Goal: Browse casually: Explore the website without a specific task or goal

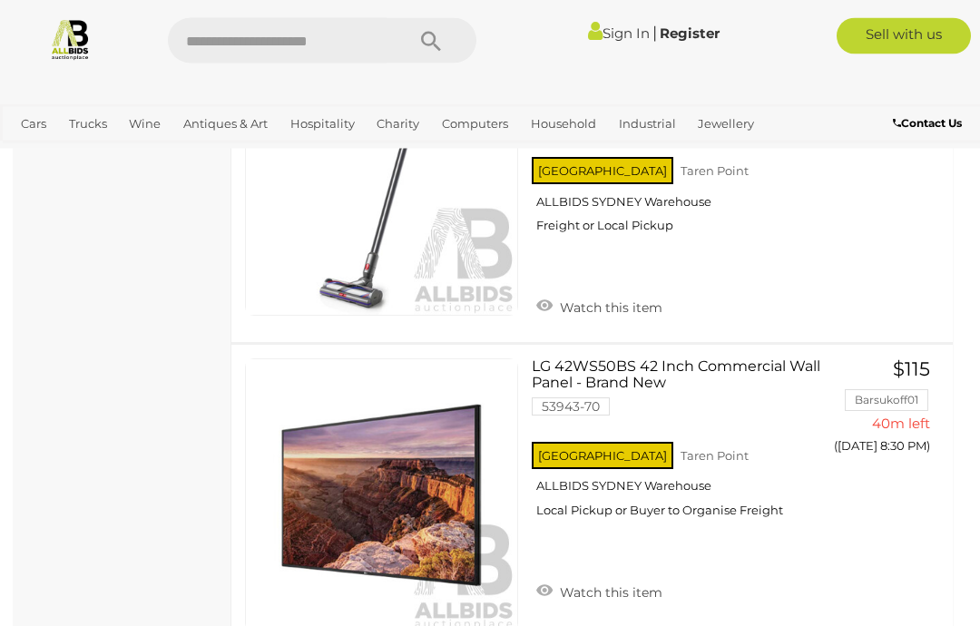
scroll to position [6293, 0]
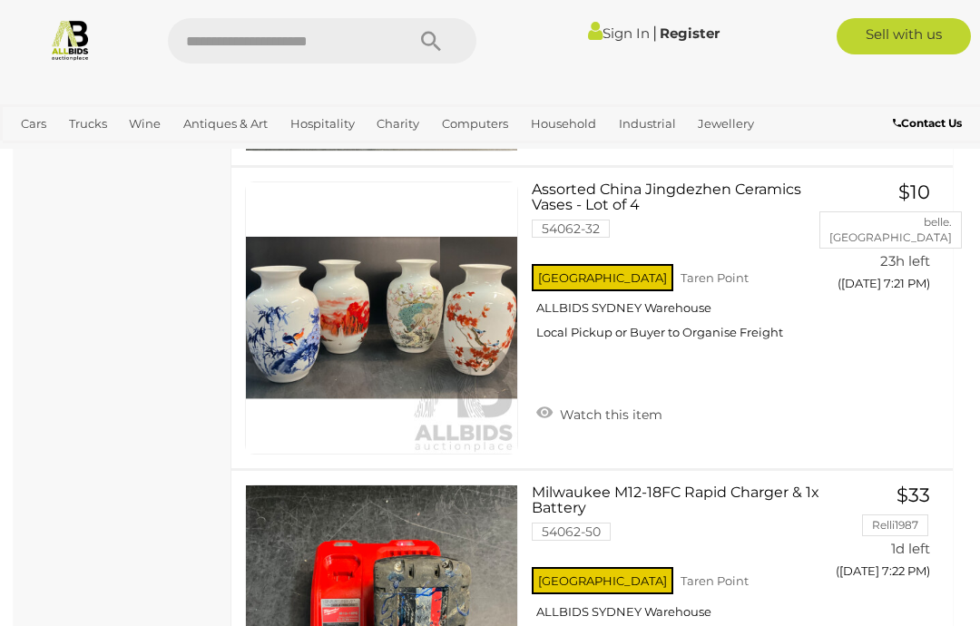
scroll to position [6729, 0]
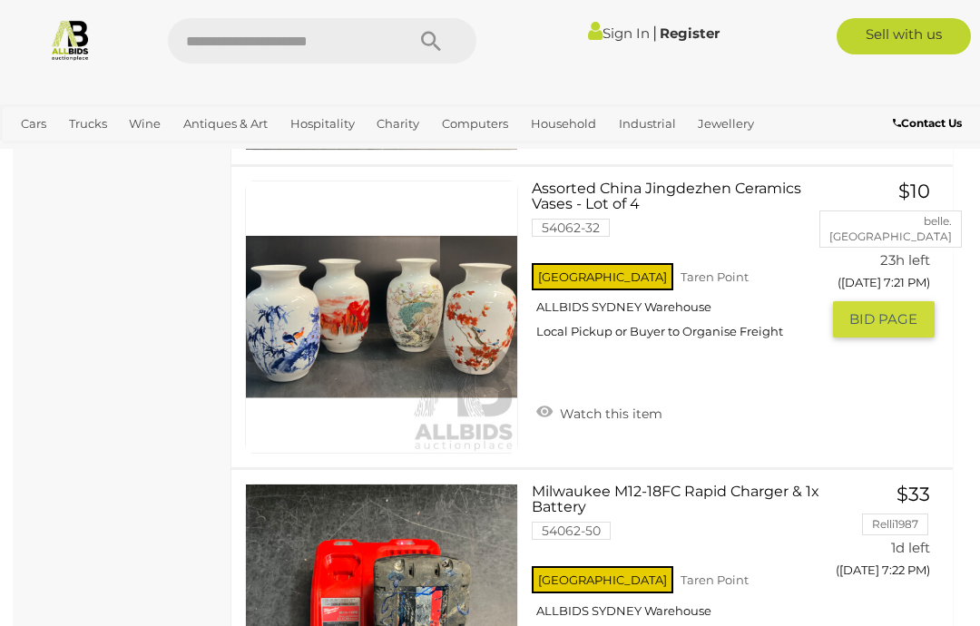
click at [596, 191] on link "Assorted China Jingdezhen Ceramics Vases - Lot of 4 54062-32 NSW Taren Point" at bounding box center [681, 267] width 273 height 172
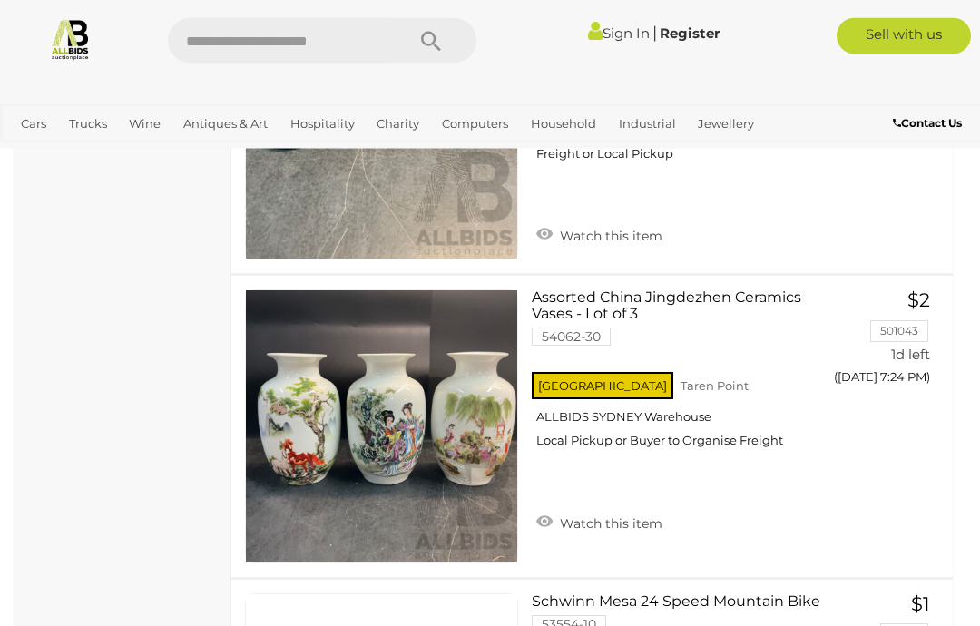
scroll to position [7530, 0]
click at [652, 294] on link "Assorted China Jingdezhen Ceramics Vases - Lot of 3 54062-30 NSW Taren Point" at bounding box center [681, 376] width 273 height 172
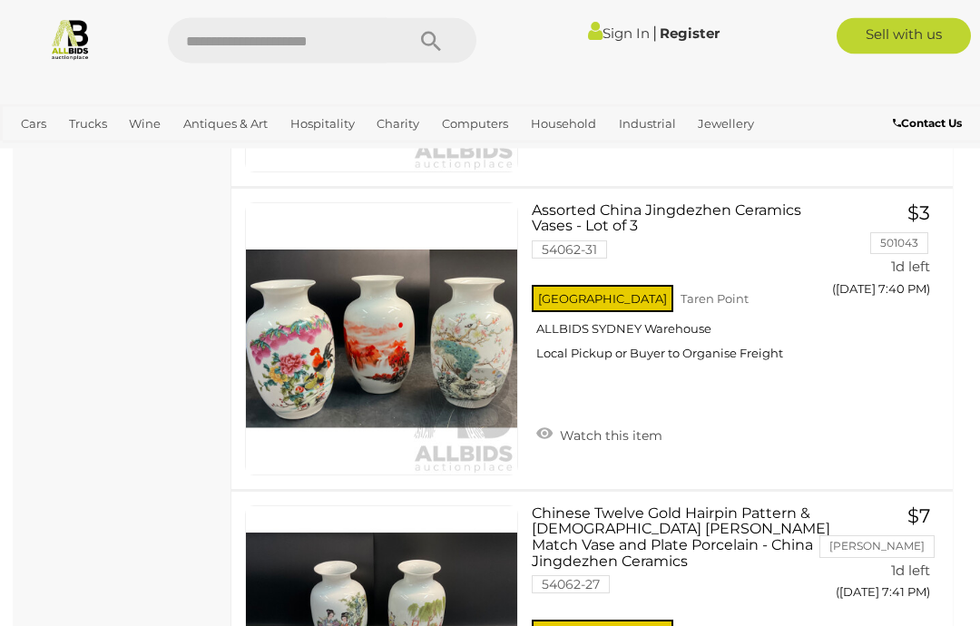
scroll to position [13698, 0]
click at [617, 202] on link "Assorted China Jingdezhen Ceramics Vases - Lot of 3 54062-31 NSW Taren Point" at bounding box center [681, 288] width 273 height 172
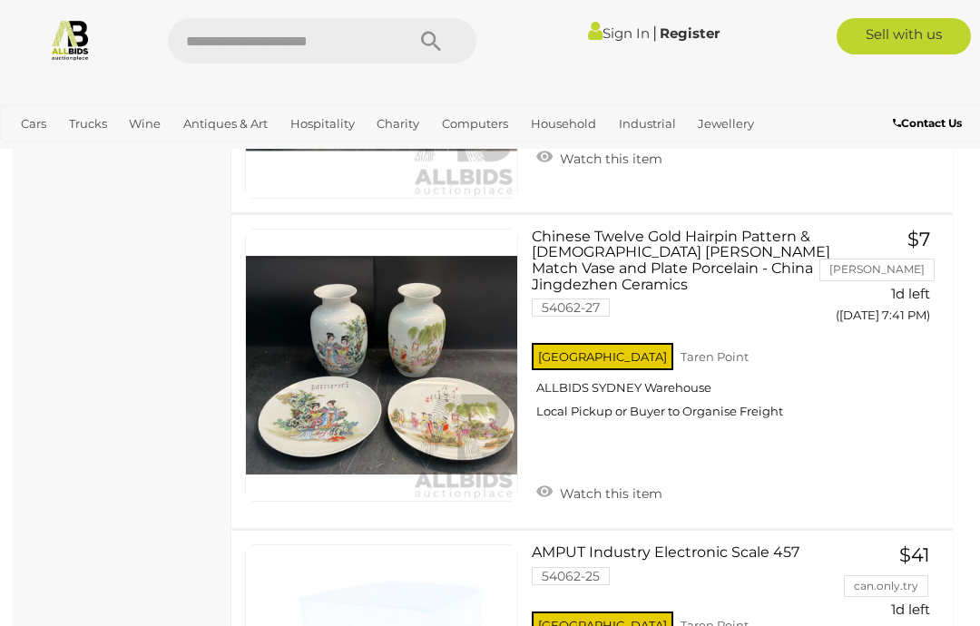
scroll to position [13989, 0]
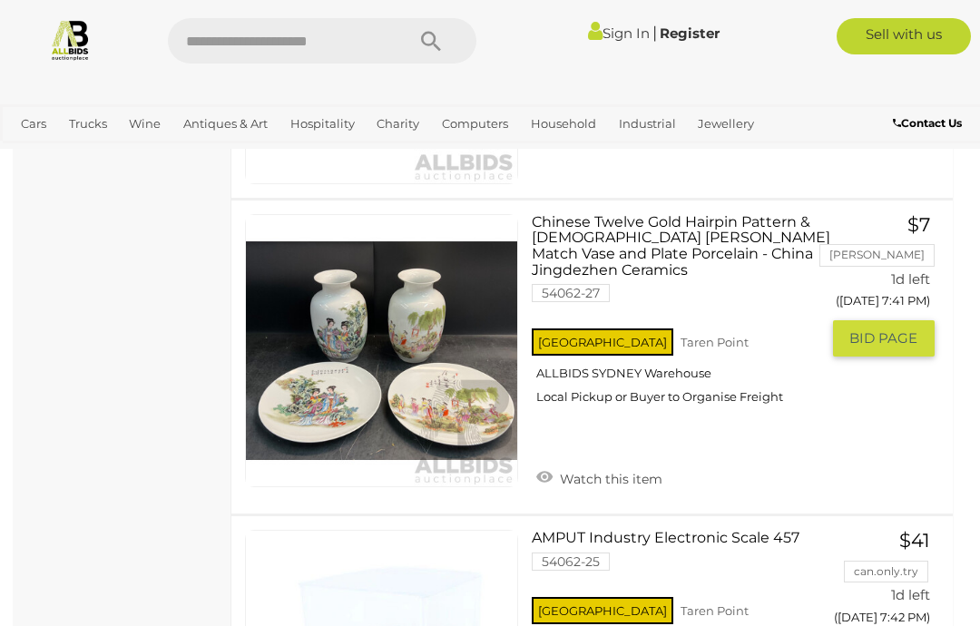
click at [614, 232] on link "Chinese Twelve Gold Hairpin Pattern & Ladies Patten Match Vase and Plate Porcel…" at bounding box center [681, 316] width 273 height 205
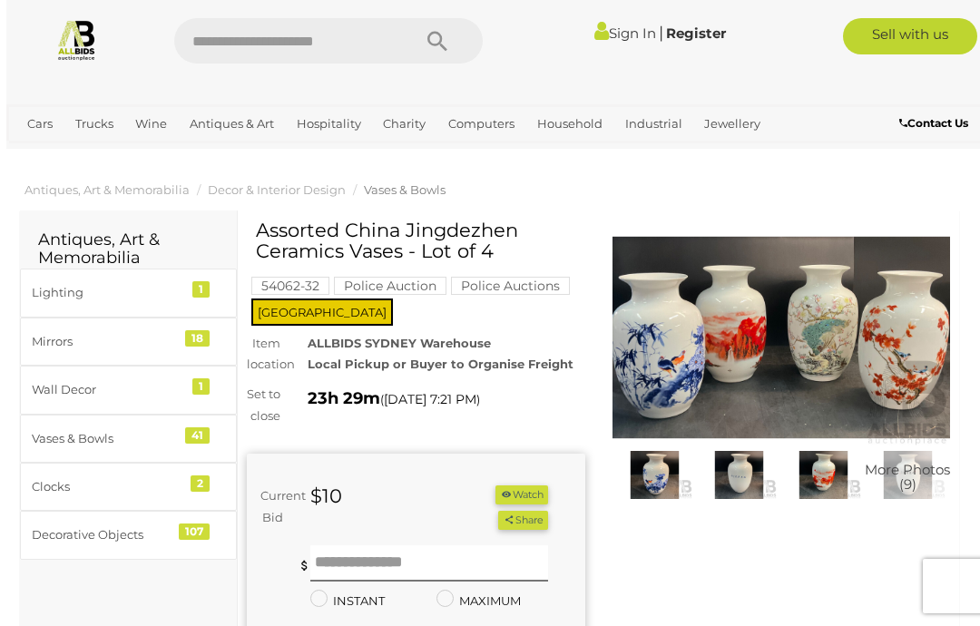
scroll to position [1, 0]
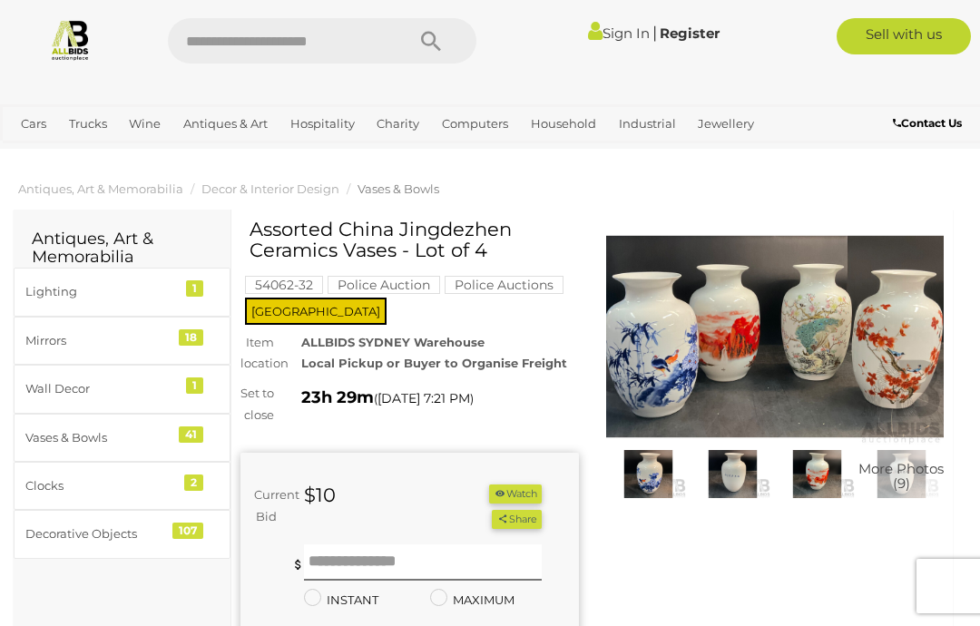
click at [656, 467] on img at bounding box center [648, 474] width 75 height 49
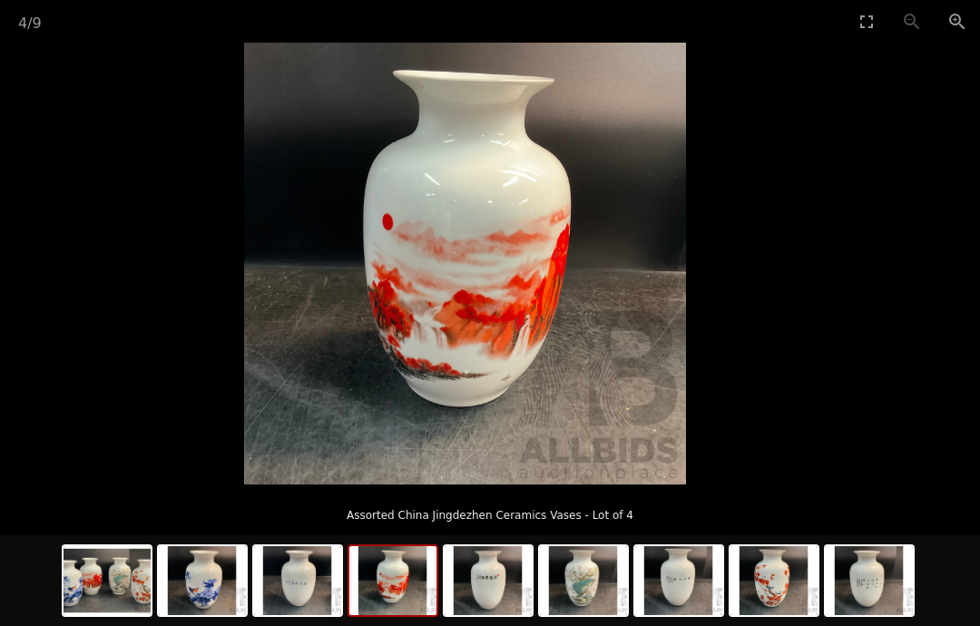
scroll to position [1, 23]
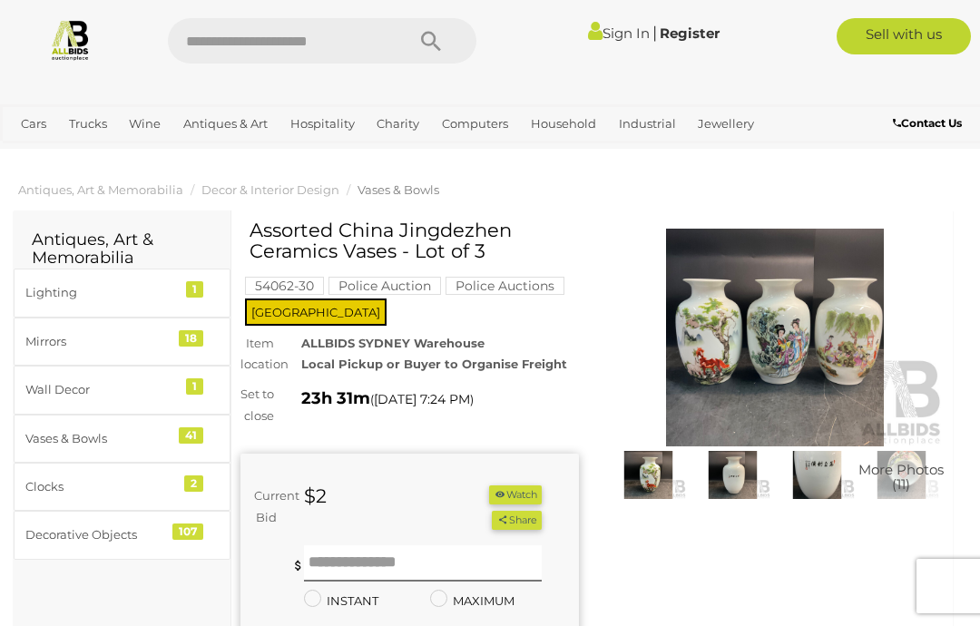
click at [652, 466] on img at bounding box center [648, 475] width 75 height 49
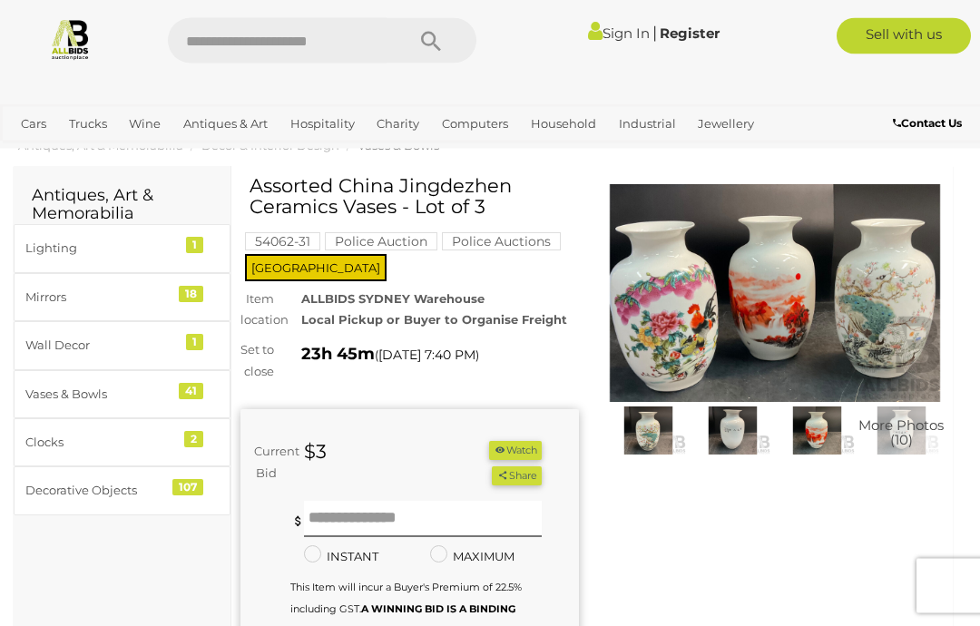
scroll to position [44, 0]
click at [722, 308] on img at bounding box center [775, 293] width 339 height 218
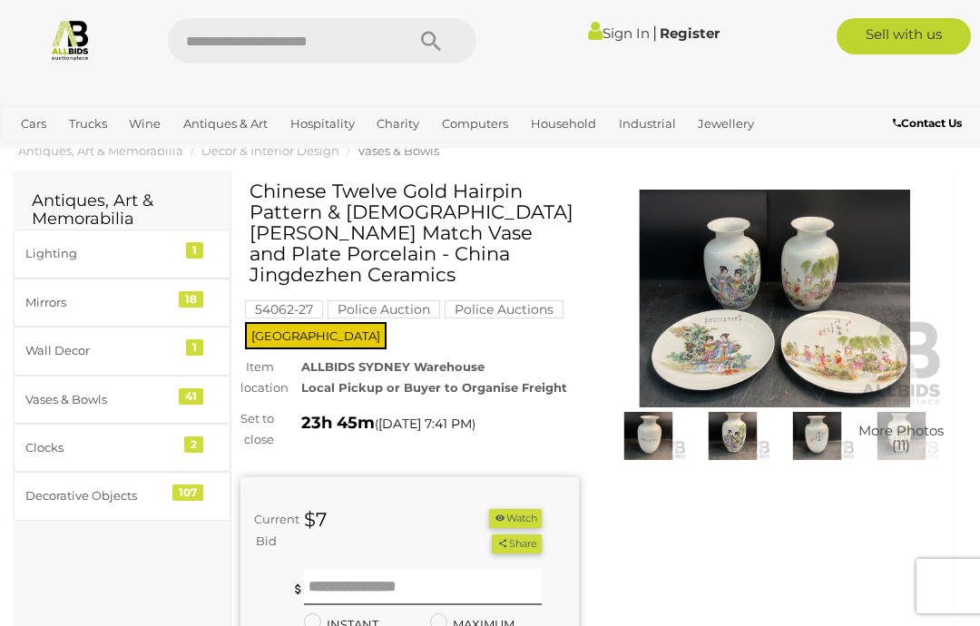
scroll to position [37, 0]
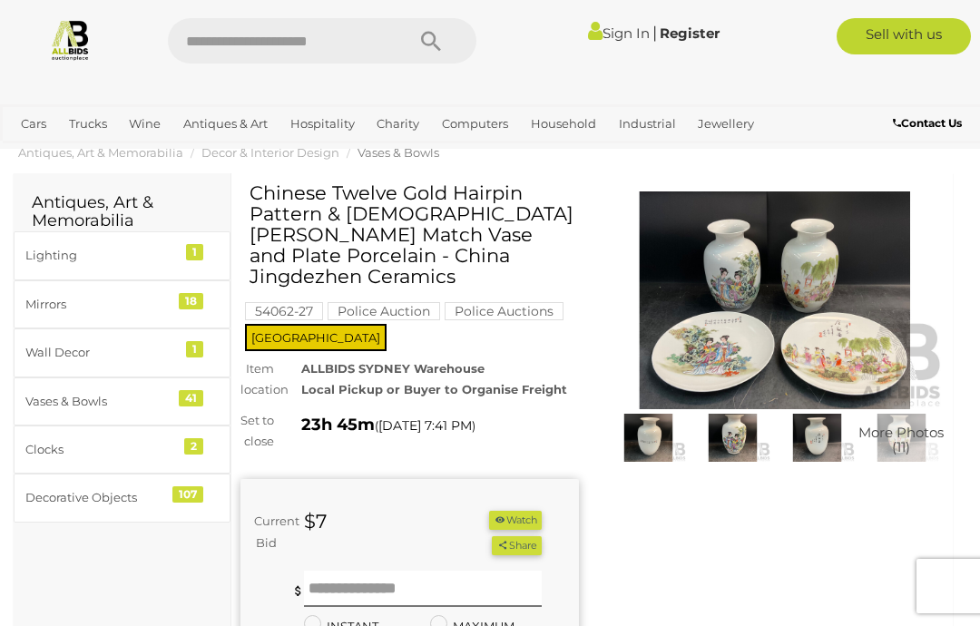
click at [738, 260] on img at bounding box center [775, 301] width 339 height 218
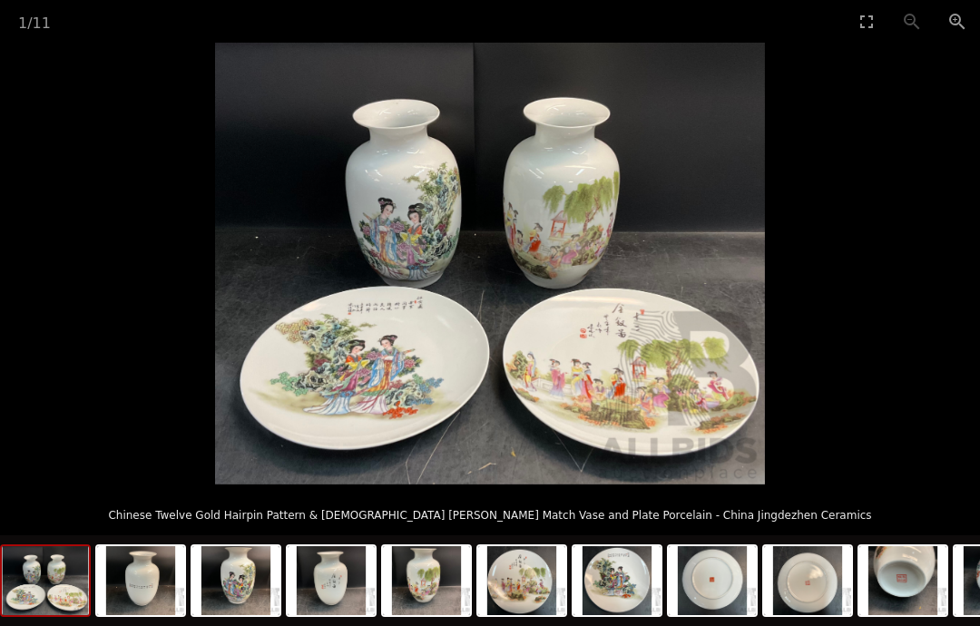
click at [418, 211] on img at bounding box center [490, 264] width 550 height 442
click at [555, 188] on img at bounding box center [490, 264] width 550 height 442
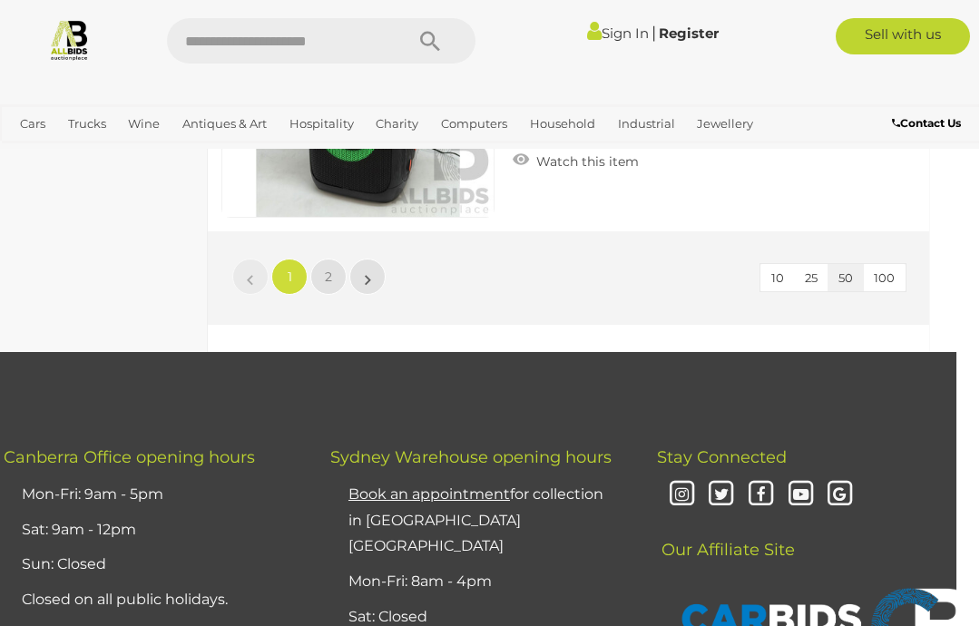
scroll to position [15497, 23]
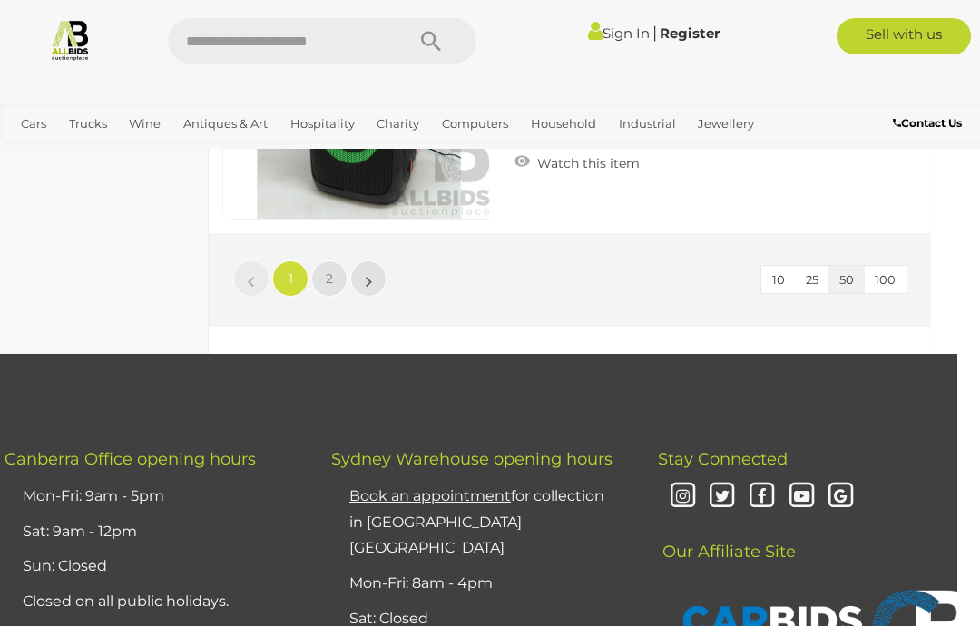
click at [339, 260] on link "2" at bounding box center [329, 278] width 36 height 36
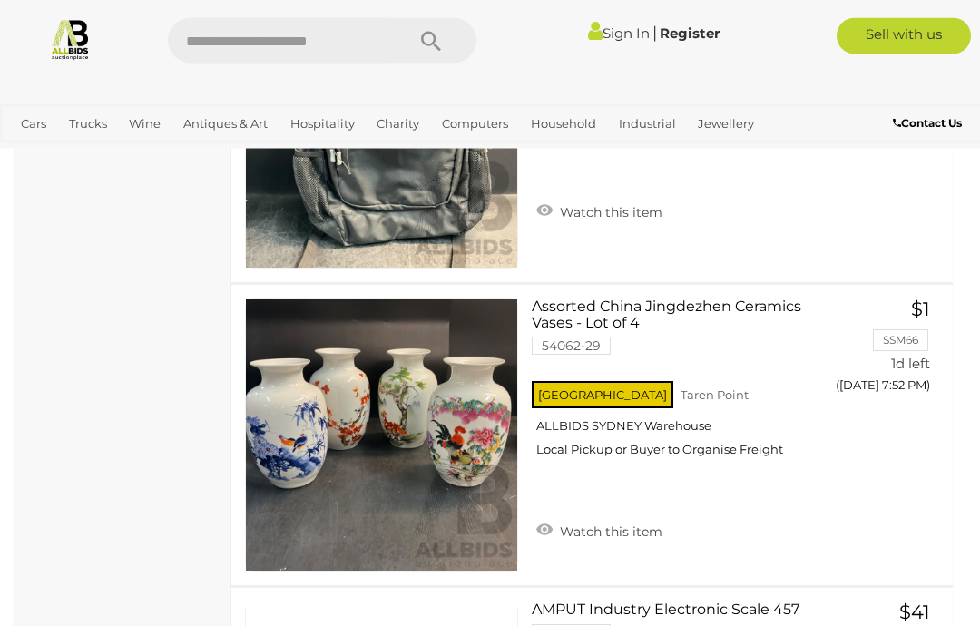
scroll to position [2654, 0]
click at [629, 312] on link "Assorted China Jingdezhen Ceramics Vases - Lot of 4 54062-29 NSW Taren Point" at bounding box center [681, 385] width 273 height 172
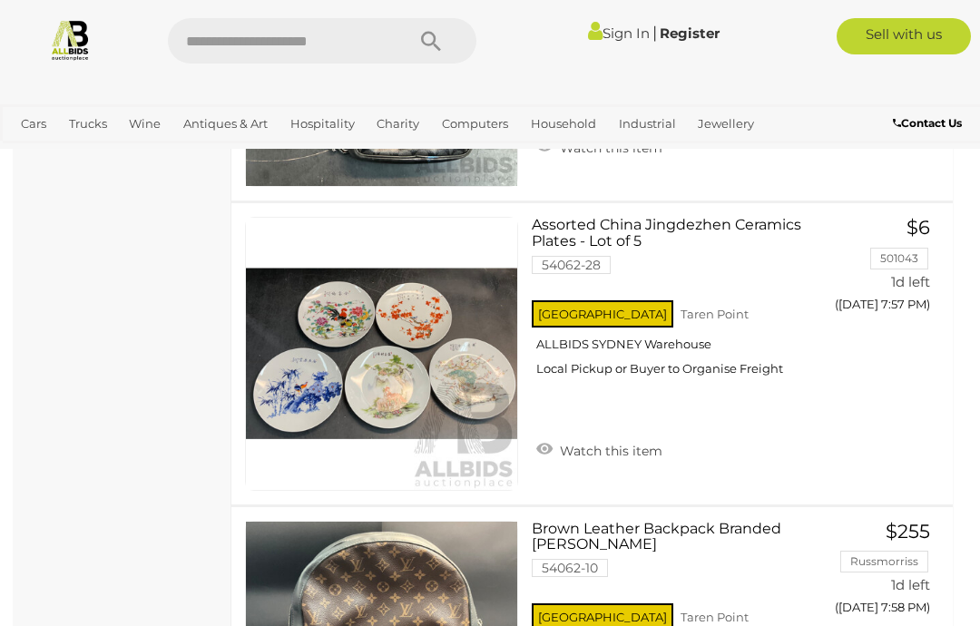
scroll to position [4554, 0]
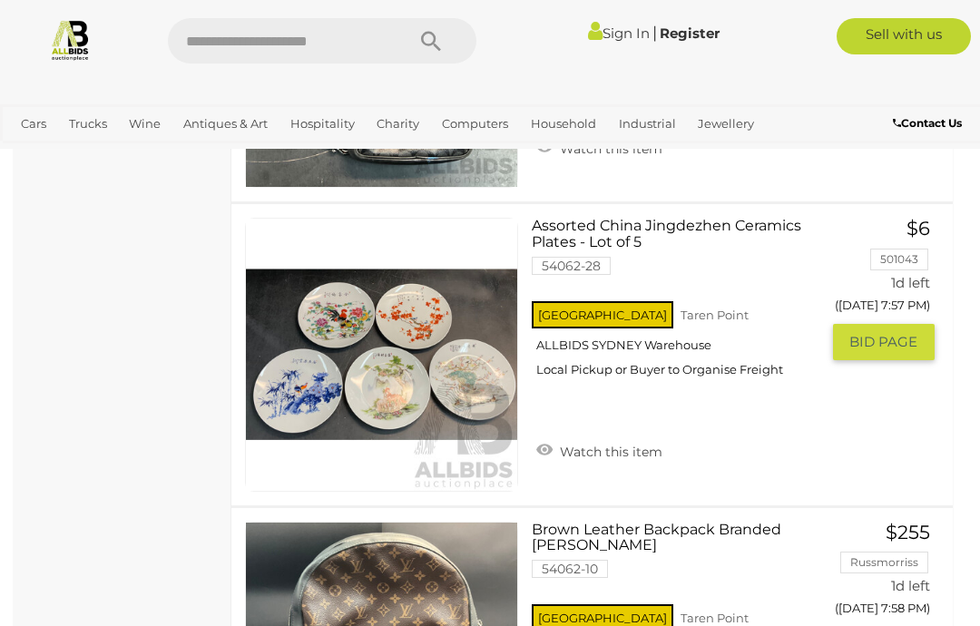
click at [622, 233] on link "Assorted China Jingdezhen Ceramics Plates - Lot of 5 54062-28 NSW Taren Point" at bounding box center [681, 304] width 273 height 172
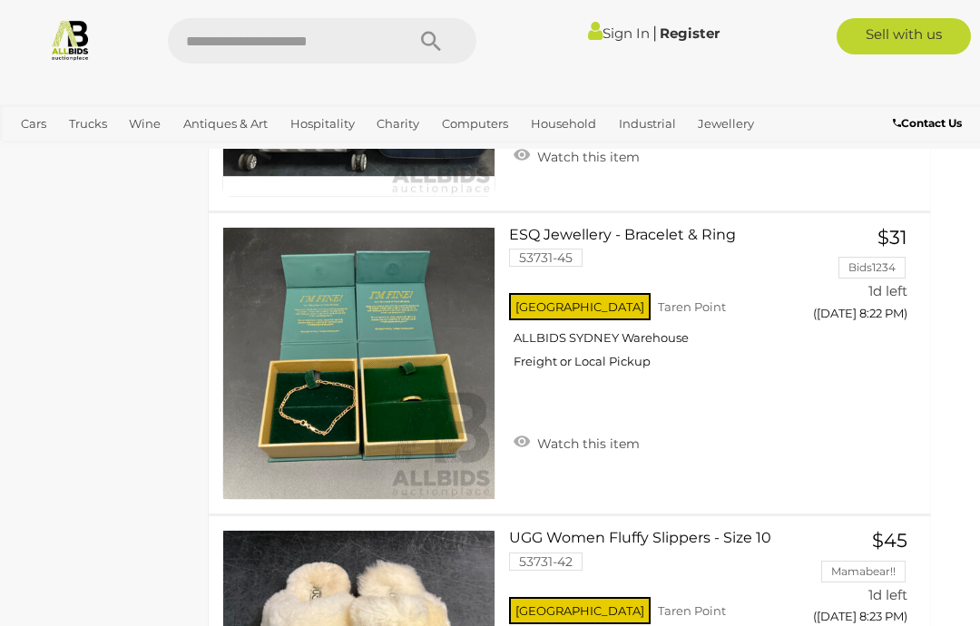
scroll to position [12153, 23]
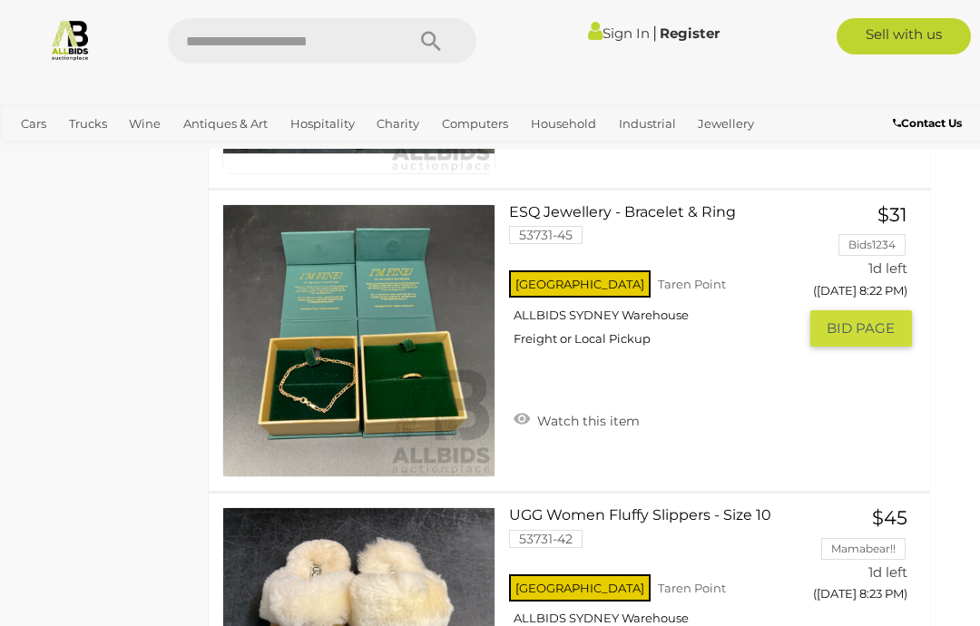
click at [598, 216] on link "ESQ Jewellery - Bracelet & Ring 53731-45 NSW Taren Point ALLBIDS SYDNEY Warehou…" at bounding box center [659, 282] width 273 height 157
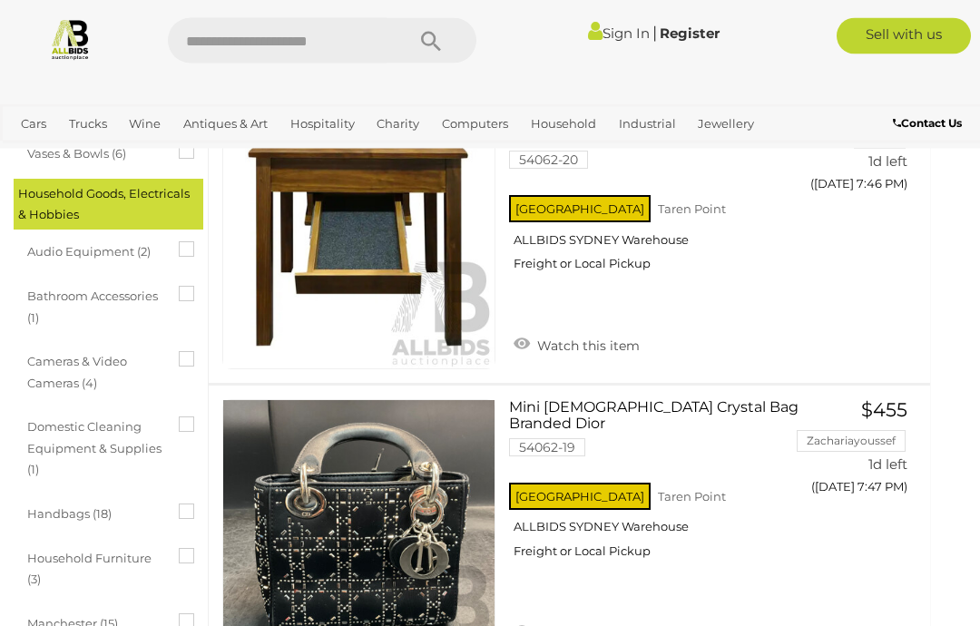
scroll to position [0, 23]
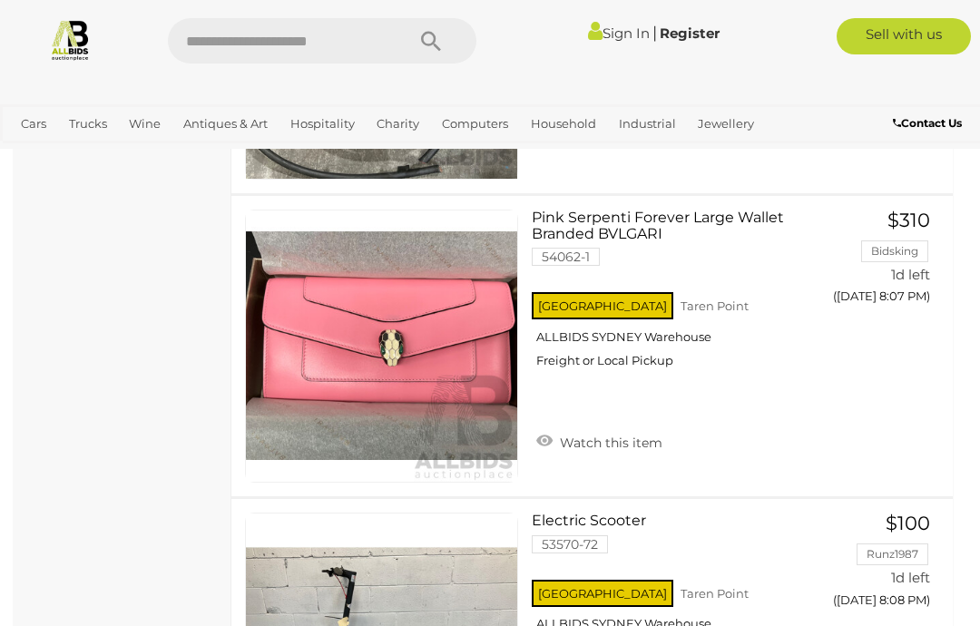
scroll to position [7539, 0]
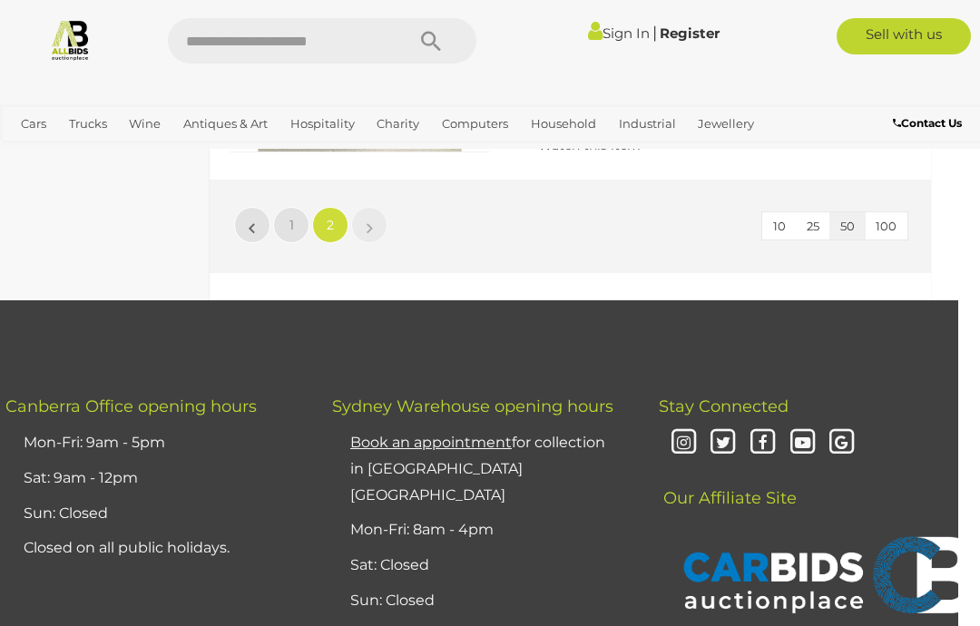
scroll to position [14261, 23]
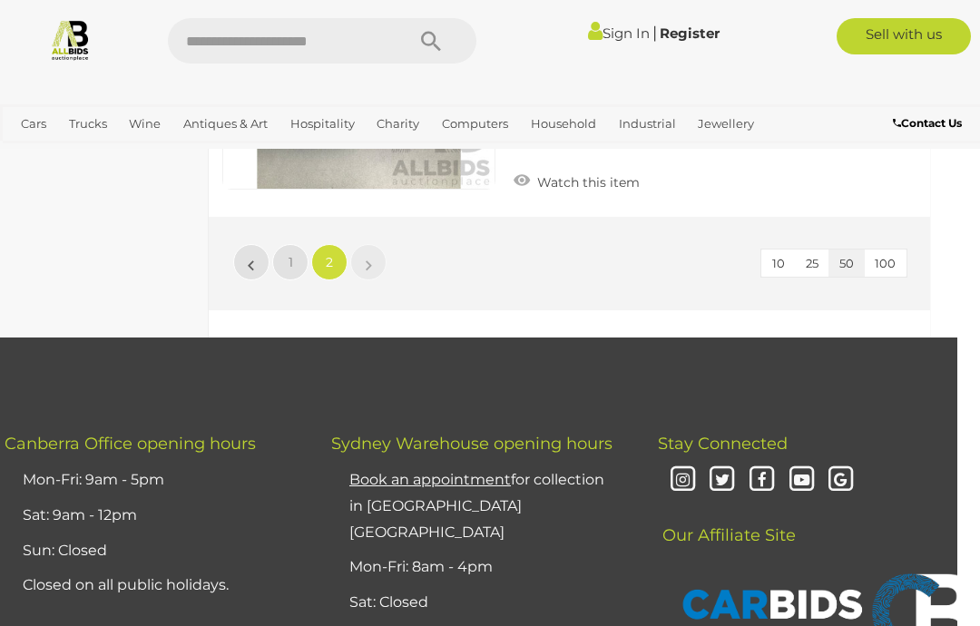
click at [296, 254] on link "1" at bounding box center [290, 262] width 36 height 36
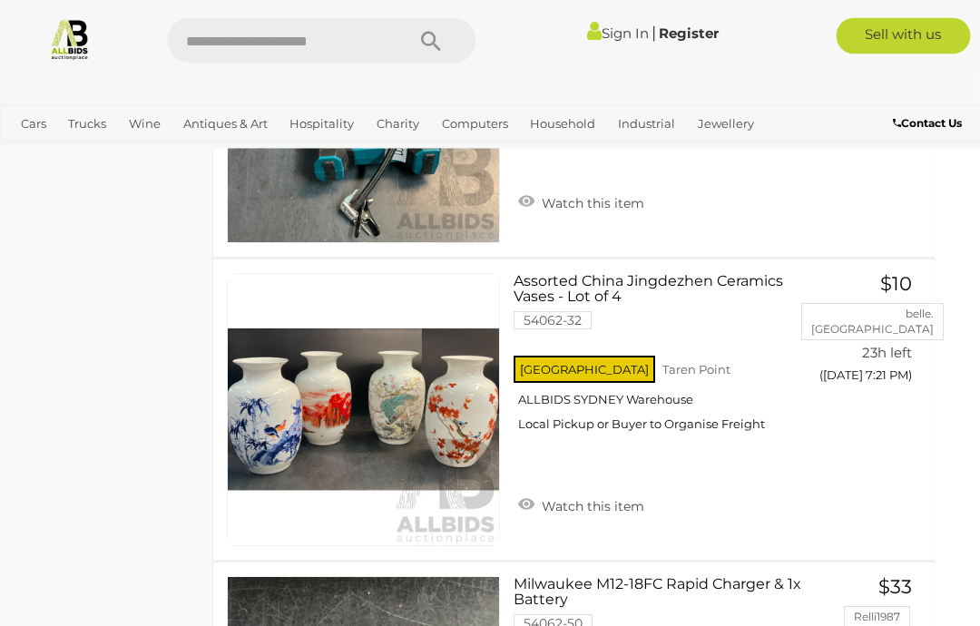
scroll to position [6637, 18]
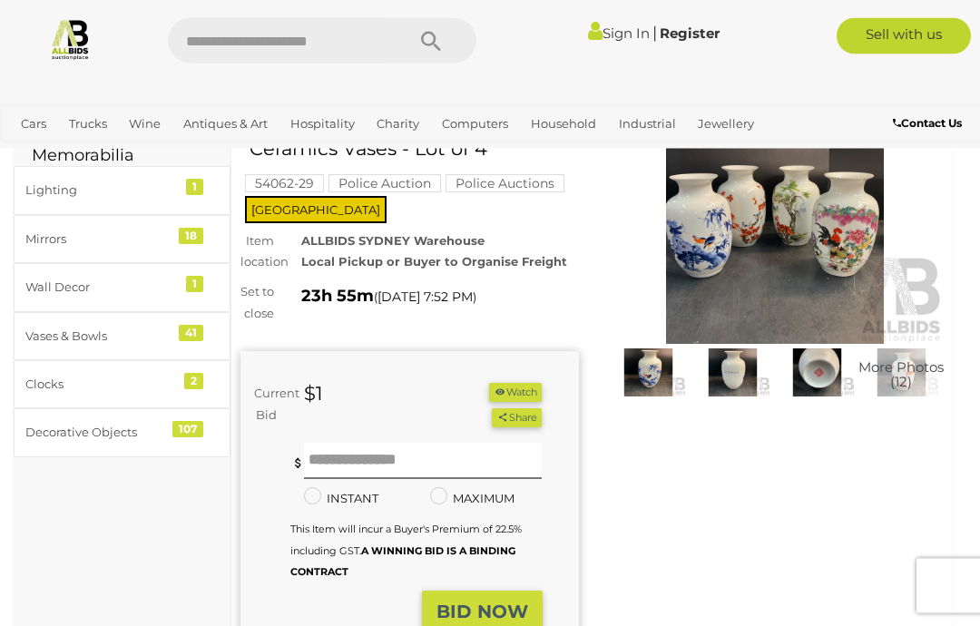
scroll to position [93, 0]
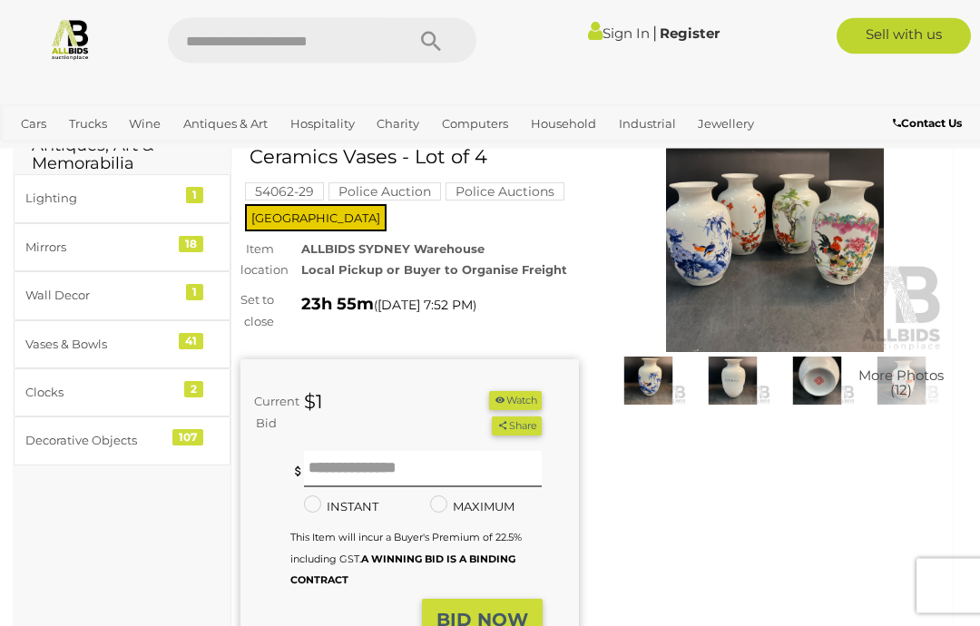
click at [704, 238] on img at bounding box center [775, 244] width 339 height 218
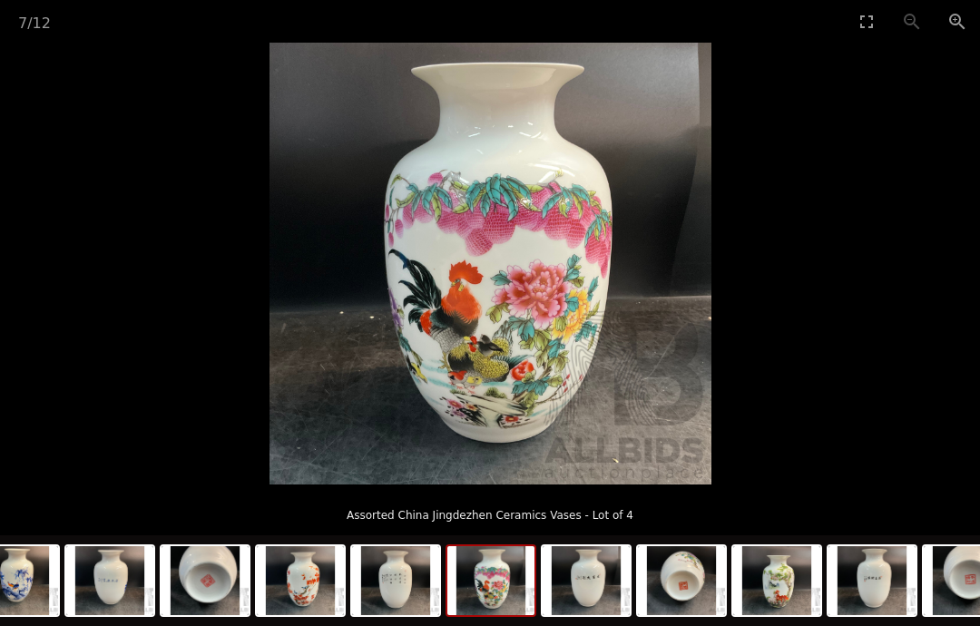
click at [520, 288] on img at bounding box center [491, 264] width 442 height 442
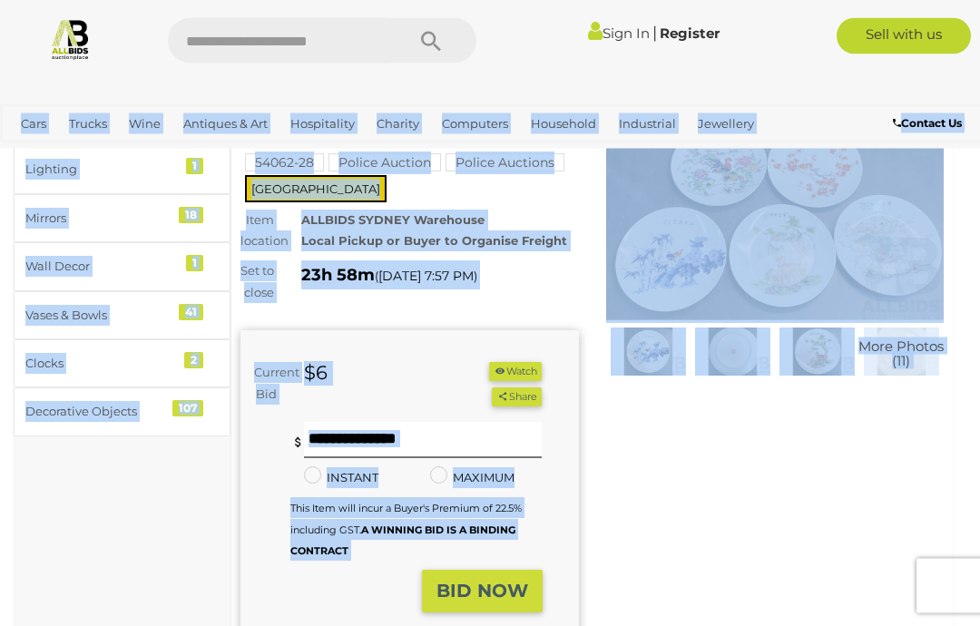
scroll to position [124, 0]
click at [660, 345] on img at bounding box center [648, 351] width 75 height 49
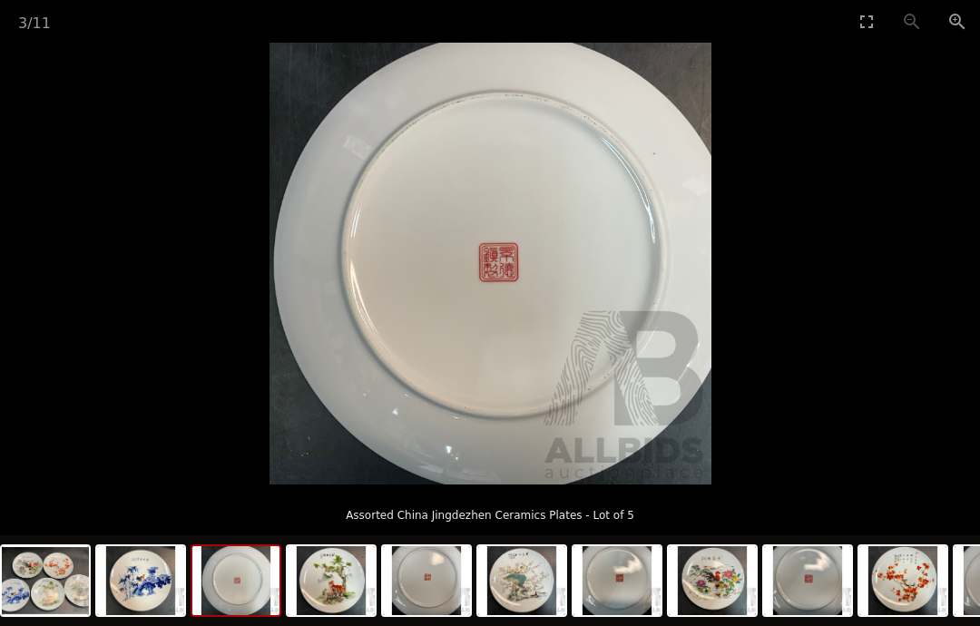
scroll to position [123, 23]
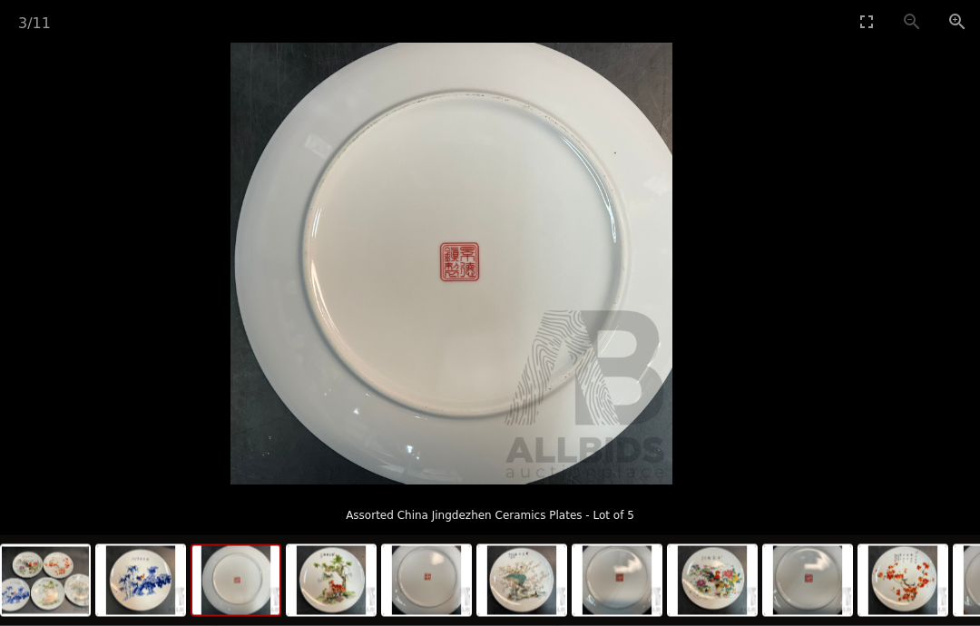
scroll to position [124, 23]
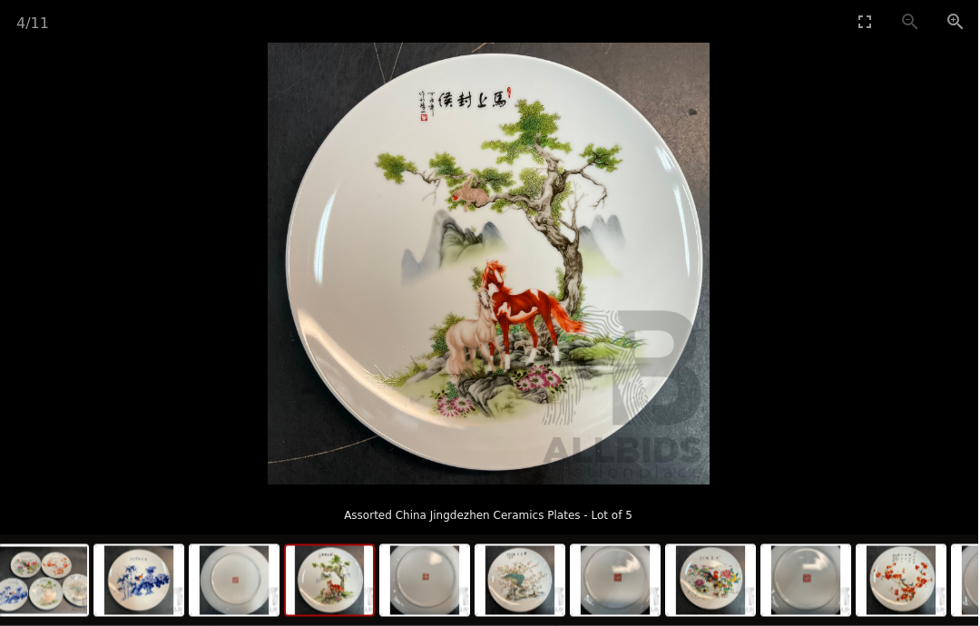
scroll to position [124, 23]
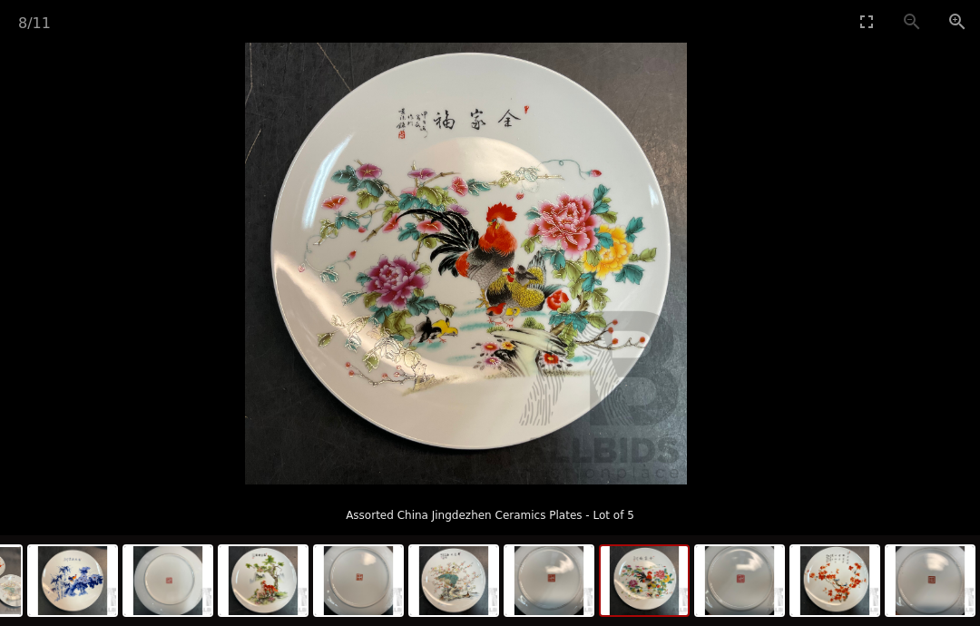
scroll to position [123, 23]
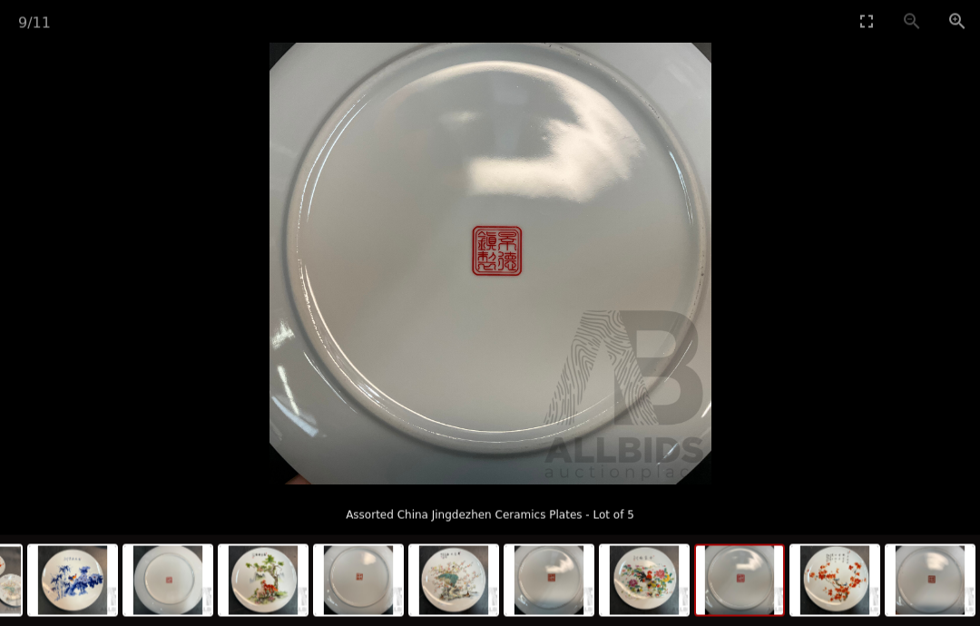
scroll to position [124, 23]
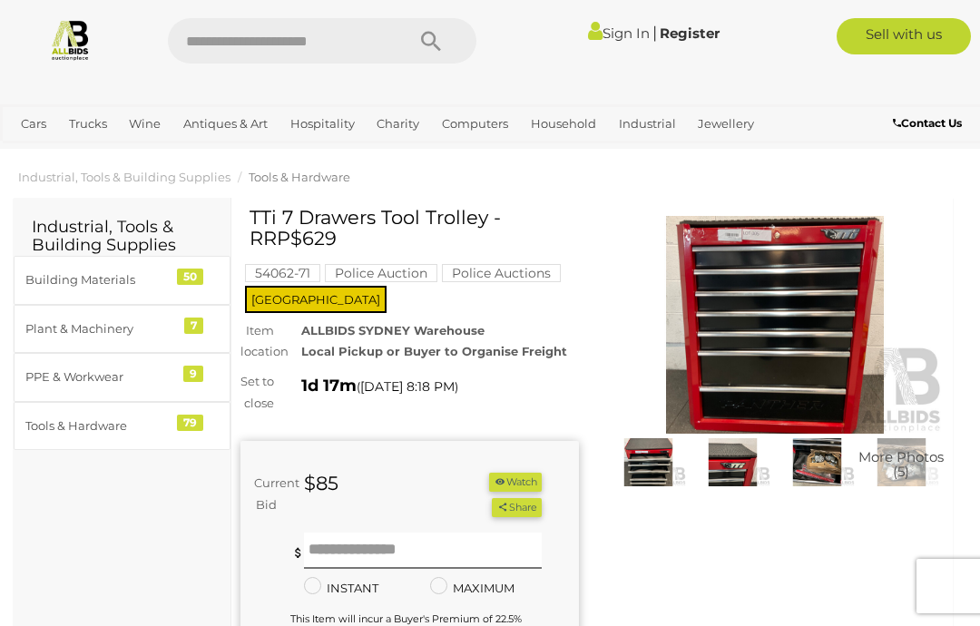
scroll to position [8, 0]
